Goal: Download file/media

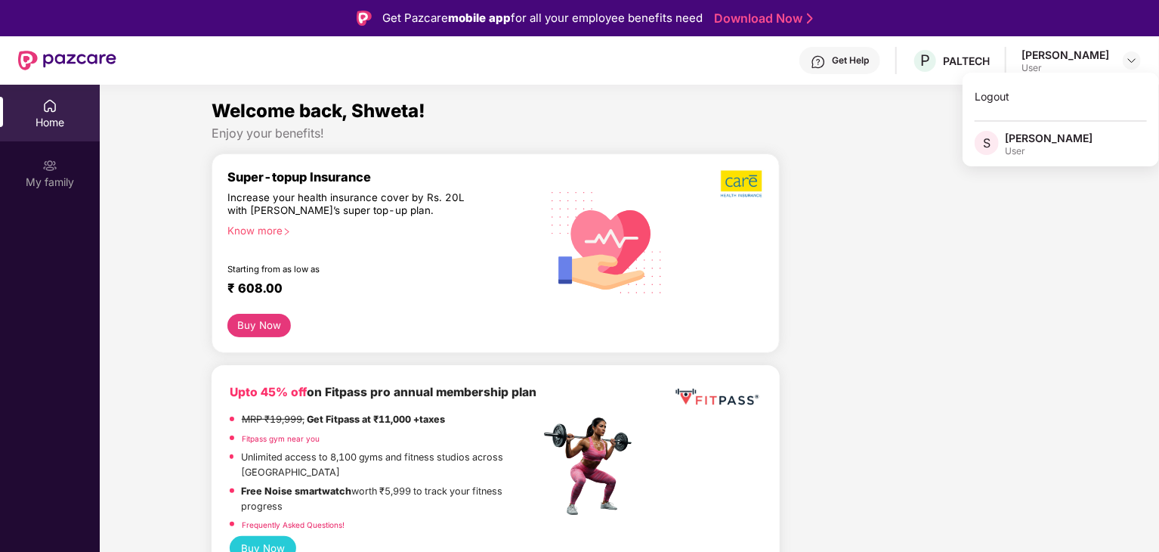
click at [73, 107] on div "Home" at bounding box center [50, 113] width 100 height 57
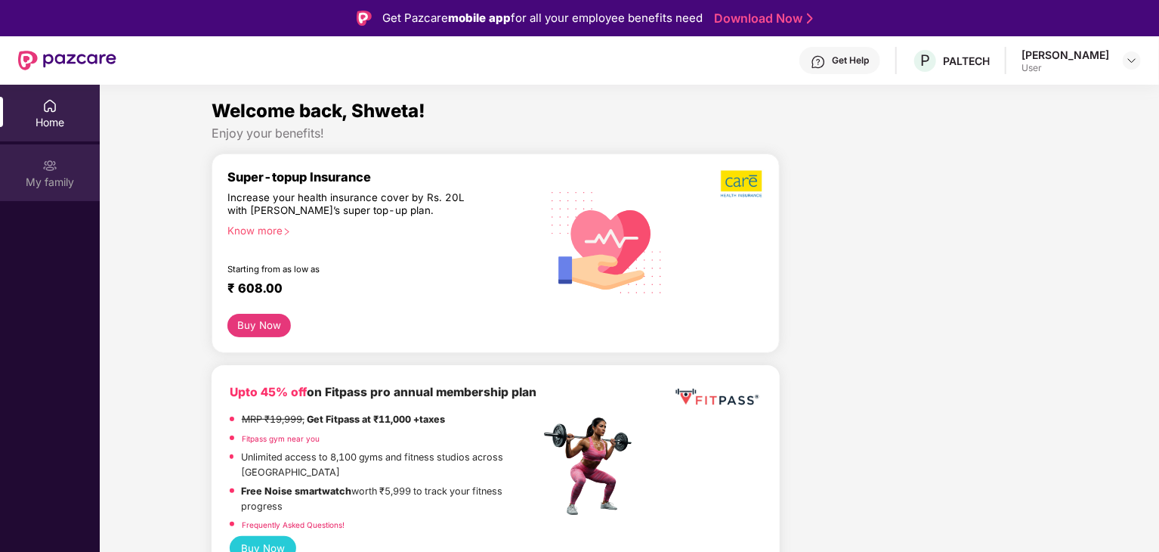
click at [40, 171] on div "My family" at bounding box center [50, 172] width 100 height 57
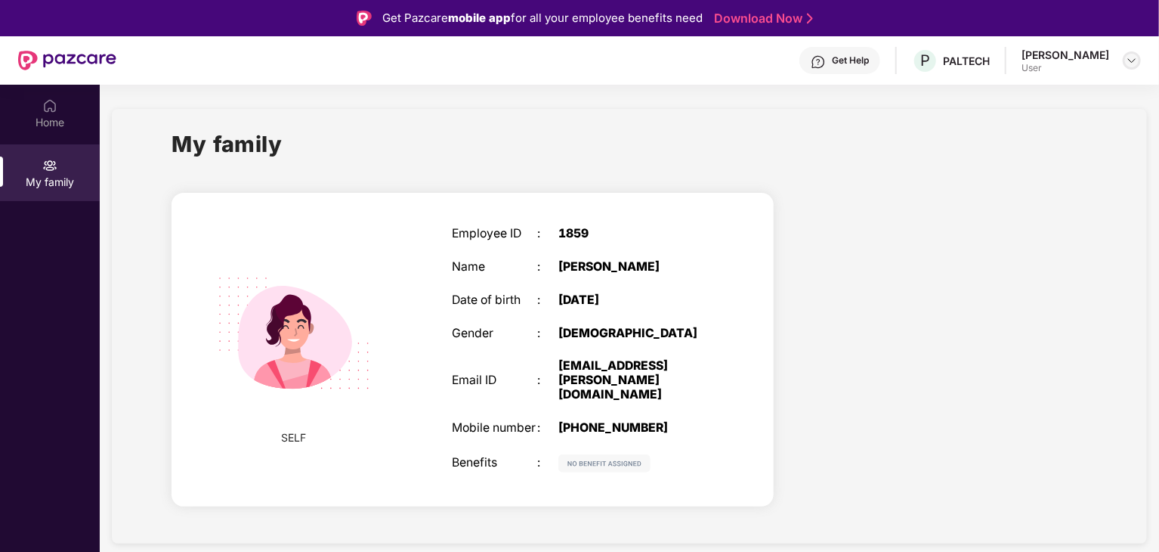
click at [1135, 59] on img at bounding box center [1132, 60] width 12 height 12
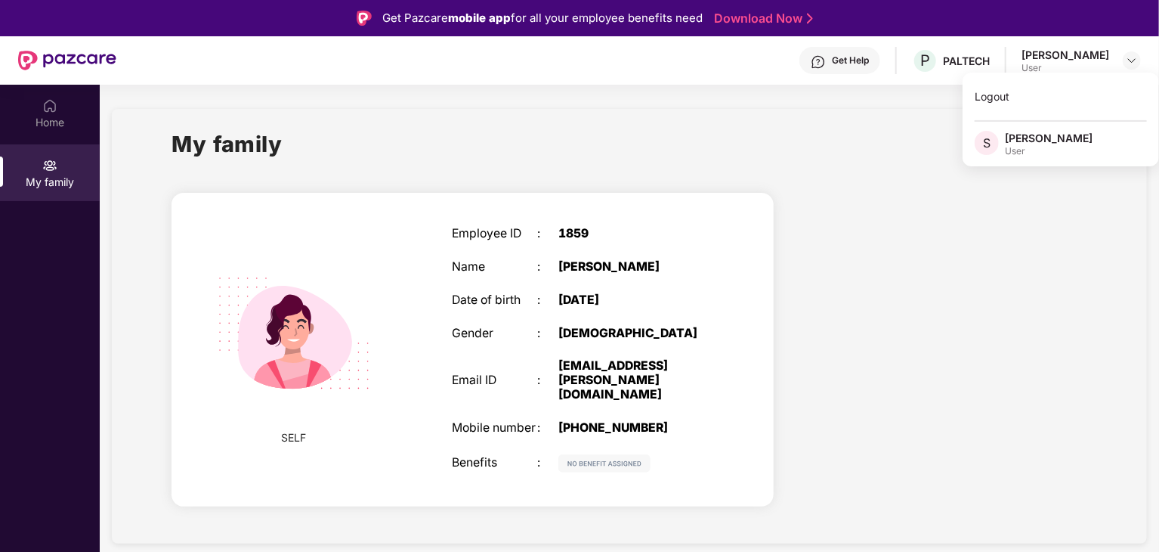
click at [837, 65] on div "Get Help" at bounding box center [850, 60] width 37 height 12
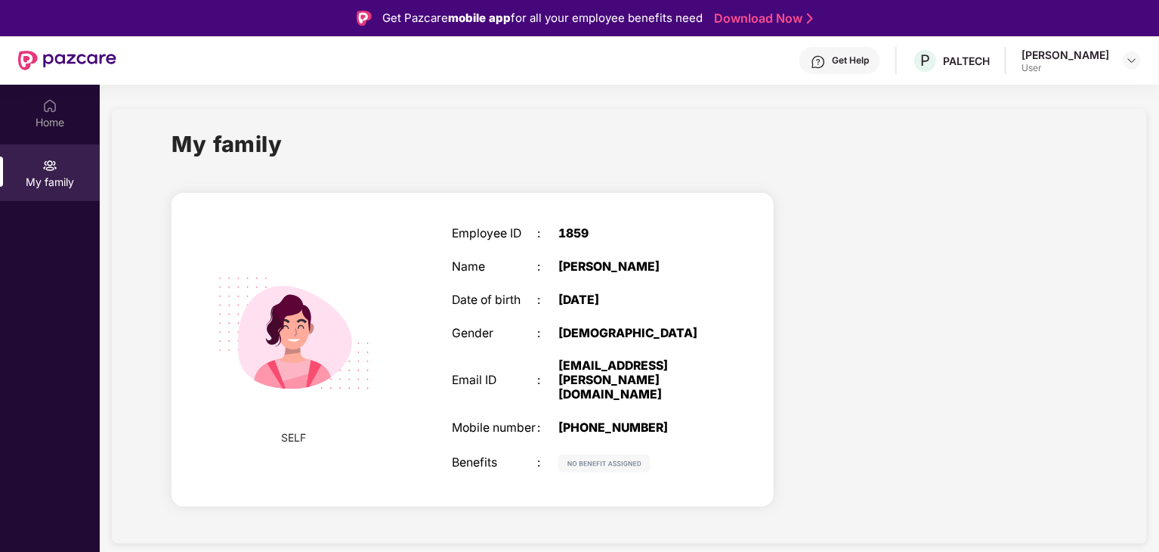
click at [22, 55] on img at bounding box center [67, 61] width 98 height 20
click at [746, 18] on link "Download Now" at bounding box center [761, 19] width 94 height 16
click at [920, 61] on span "P" at bounding box center [925, 60] width 10 height 18
click at [834, 58] on div "Get Help" at bounding box center [850, 60] width 37 height 12
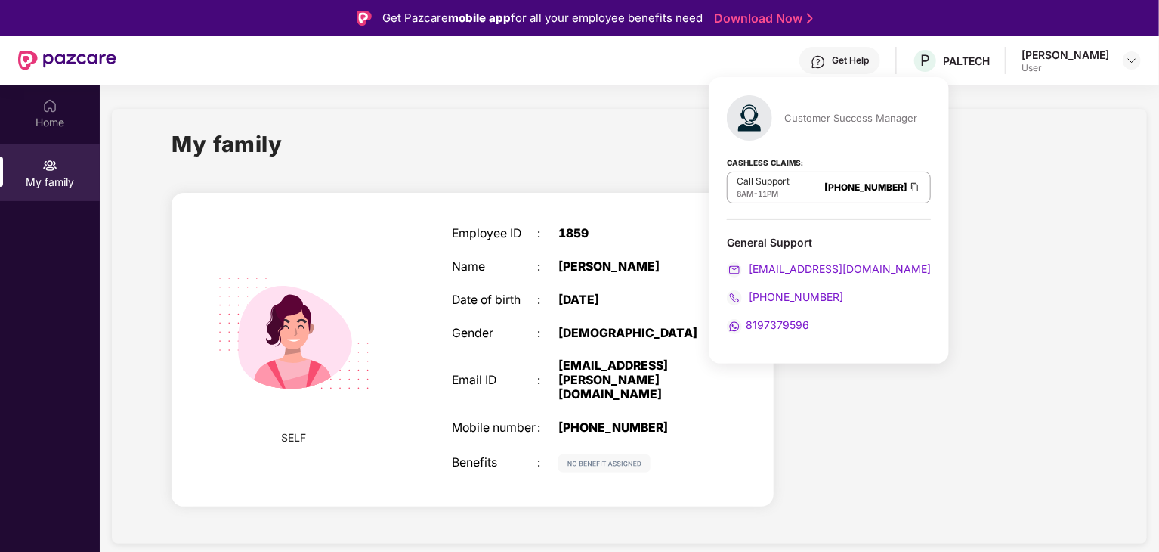
click at [834, 58] on div "Get Help" at bounding box center [850, 60] width 37 height 12
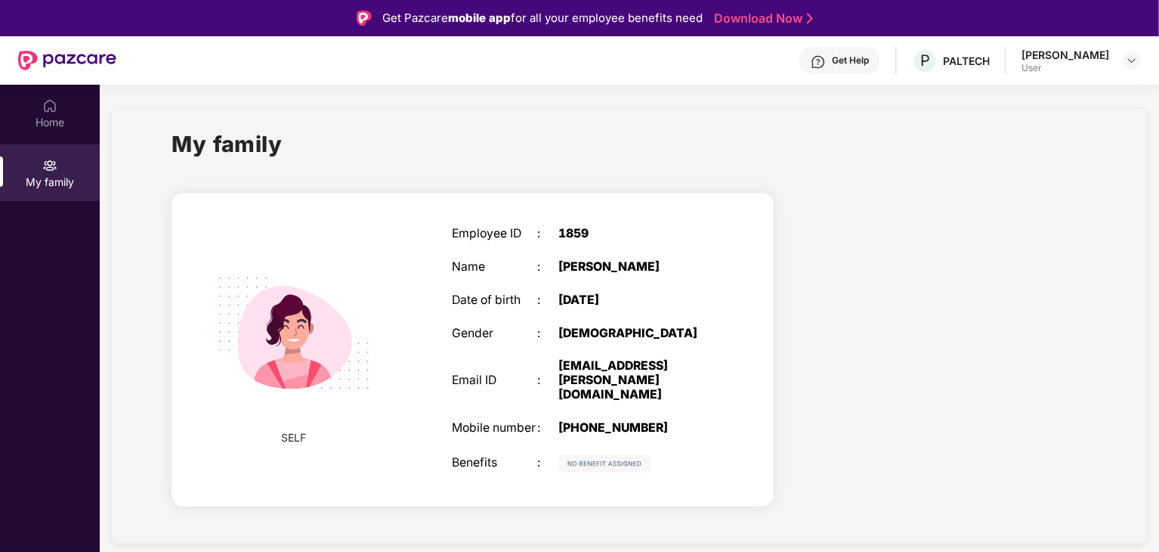
click at [834, 58] on div "Get Help" at bounding box center [850, 60] width 37 height 12
